Goal: Find specific page/section: Find specific page/section

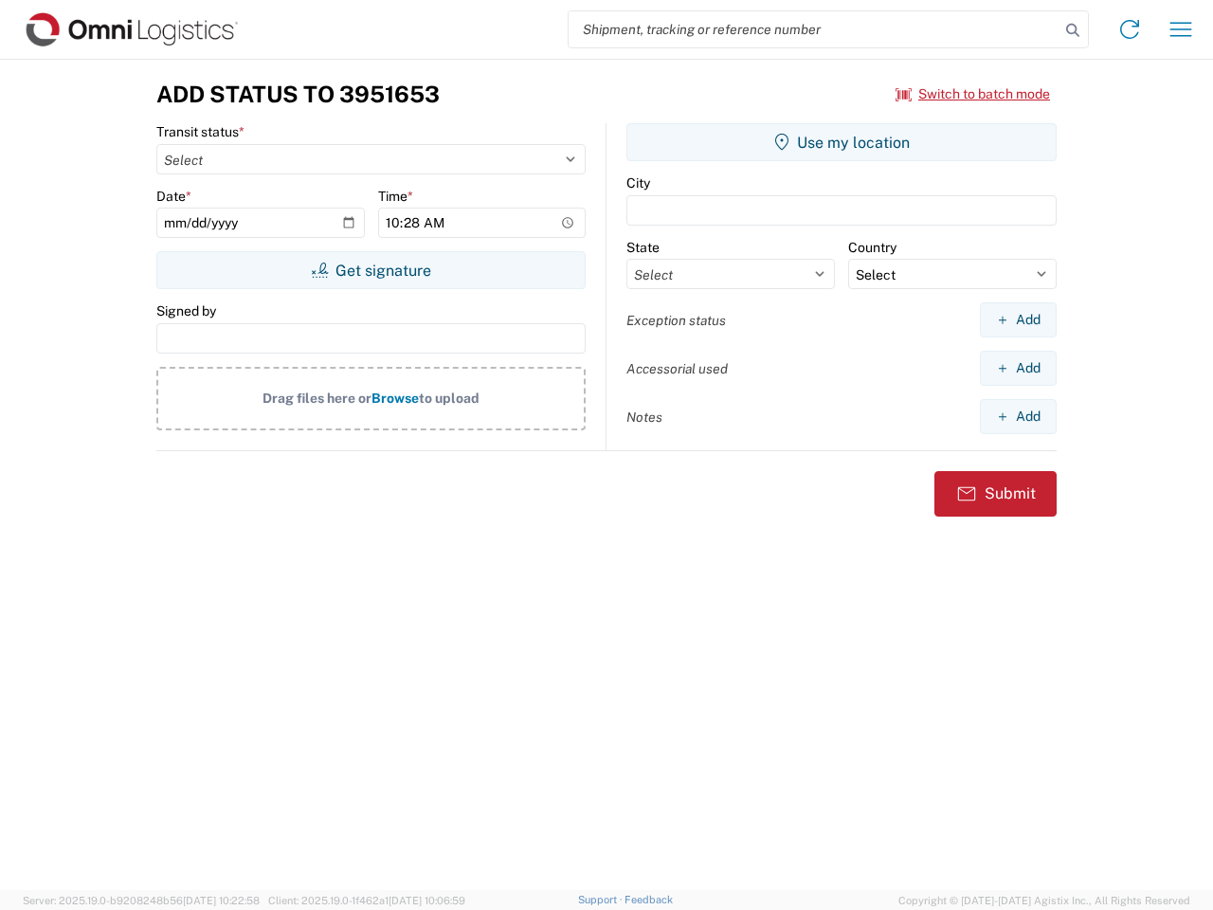
click at [814, 29] on input "search" at bounding box center [814, 29] width 491 height 36
click at [1073, 30] on icon at bounding box center [1073, 30] width 27 height 27
click at [1130, 29] on icon at bounding box center [1130, 29] width 30 height 30
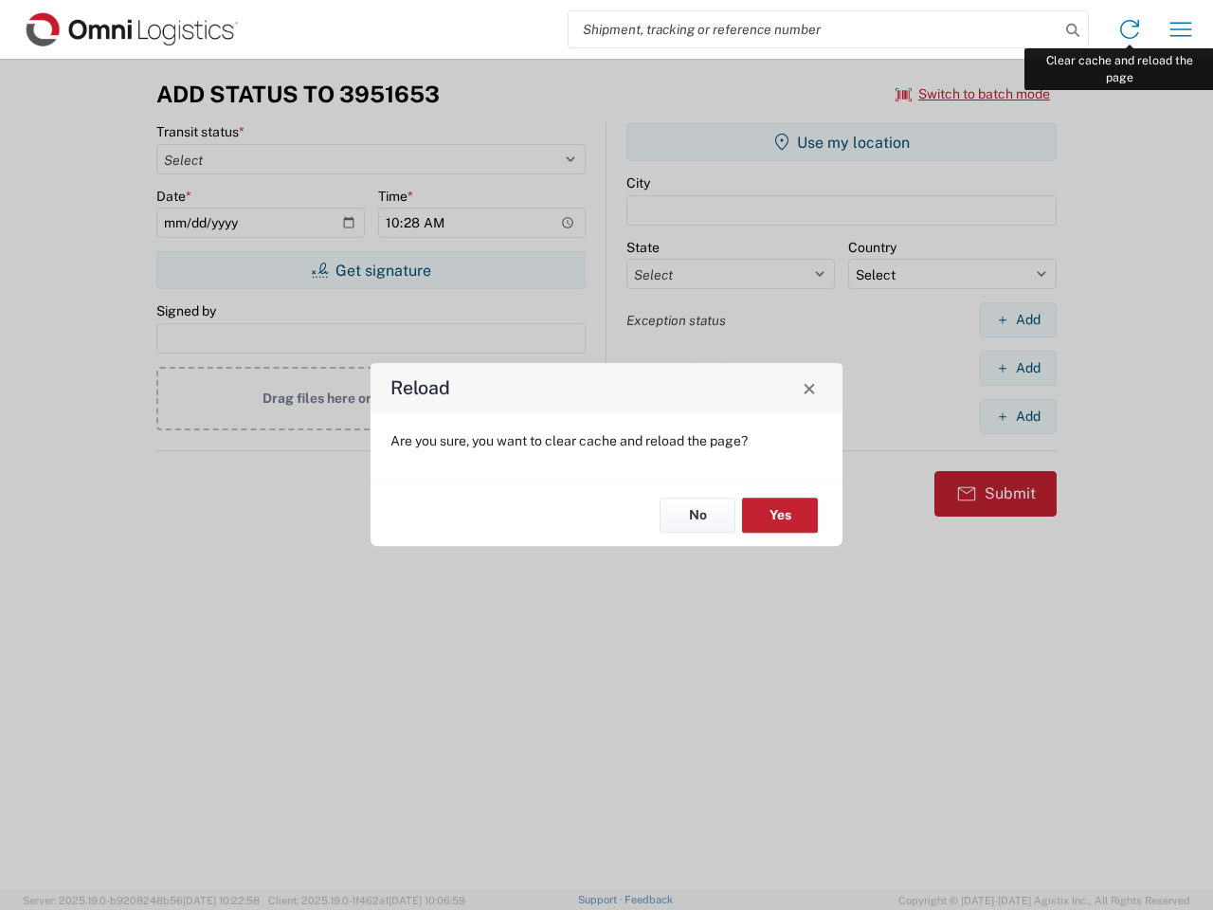
click at [1181, 29] on div "Reload Are you sure, you want to clear cache and reload the page? No Yes" at bounding box center [606, 455] width 1213 height 910
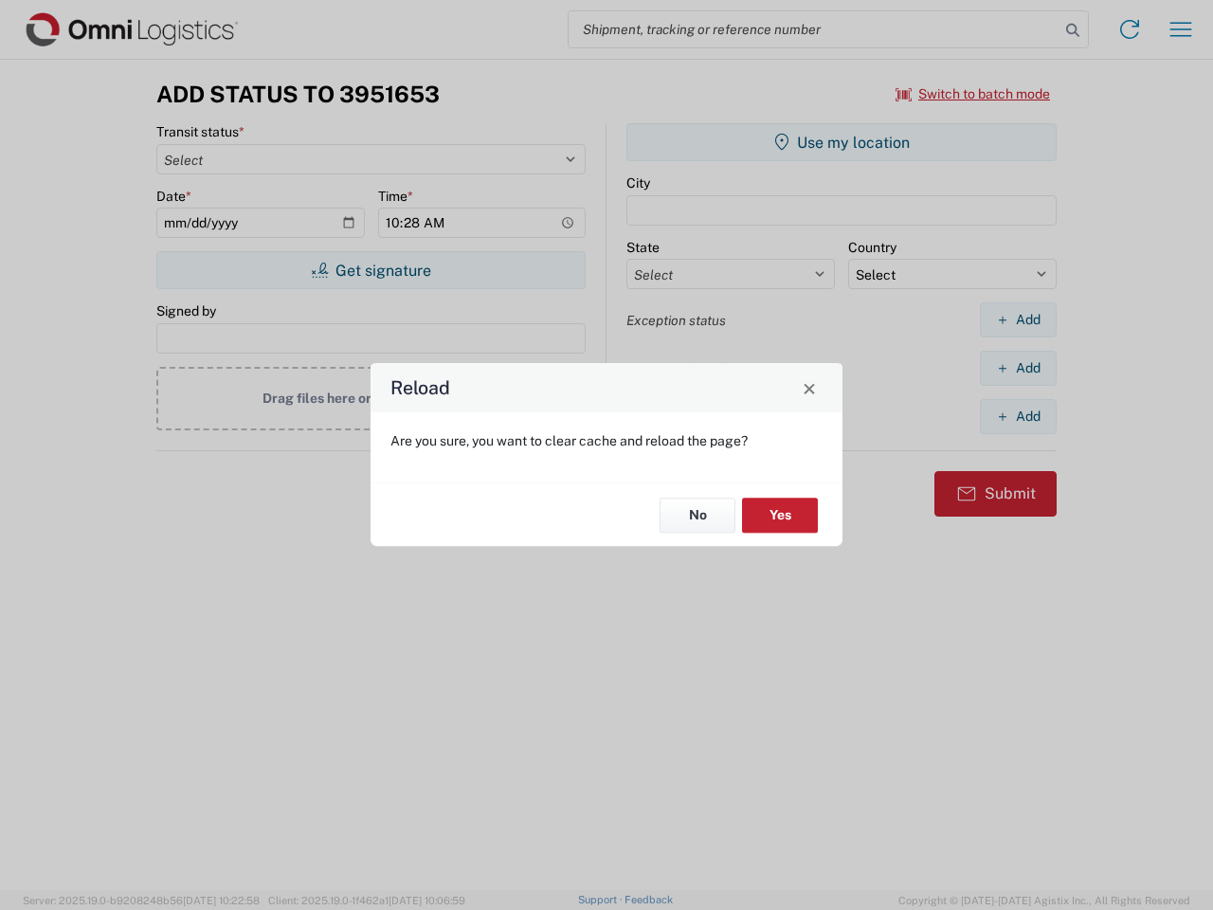
click at [974, 94] on div "Reload Are you sure, you want to clear cache and reload the page? No Yes" at bounding box center [606, 455] width 1213 height 910
click at [371, 270] on div "Reload Are you sure, you want to clear cache and reload the page? No Yes" at bounding box center [606, 455] width 1213 height 910
click at [842, 142] on div "Reload Are you sure, you want to clear cache and reload the page? No Yes" at bounding box center [606, 455] width 1213 height 910
click at [1018, 319] on div "Reload Are you sure, you want to clear cache and reload the page? No Yes" at bounding box center [606, 455] width 1213 height 910
click at [1018, 368] on div "Reload Are you sure, you want to clear cache and reload the page? No Yes" at bounding box center [606, 455] width 1213 height 910
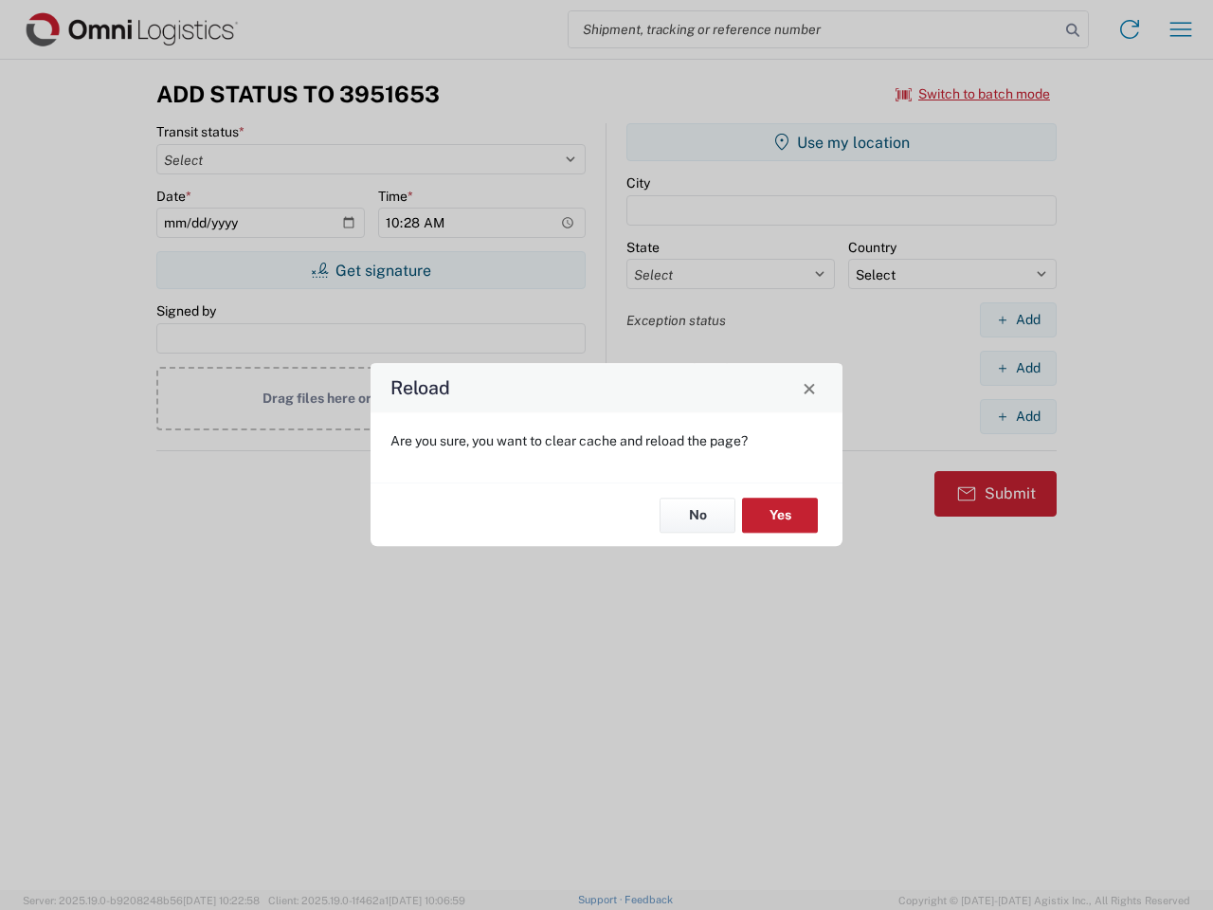
click at [1018, 416] on div "Reload Are you sure, you want to clear cache and reload the page? No Yes" at bounding box center [606, 455] width 1213 height 910
